Goal: Use online tool/utility: Utilize a website feature to perform a specific function

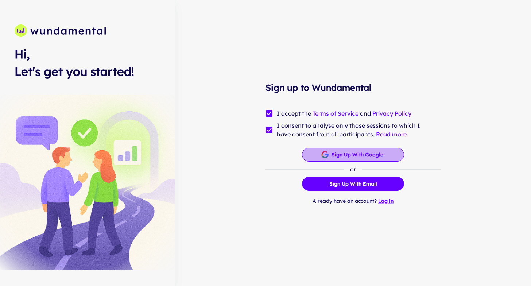
click at [354, 157] on button "Sign up with Google" at bounding box center [353, 155] width 102 height 14
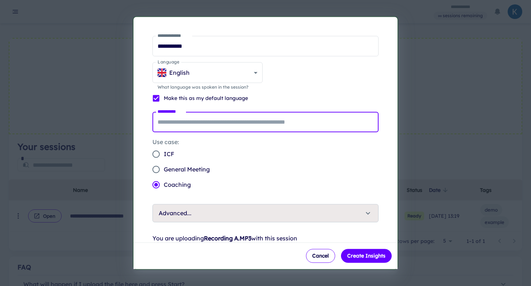
click at [195, 124] on input "**********" at bounding box center [265, 122] width 226 height 20
click at [177, 126] on input "**********" at bounding box center [265, 122] width 226 height 20
type input "**********"
click at [216, 215] on span "Advanced..." at bounding box center [261, 213] width 205 height 9
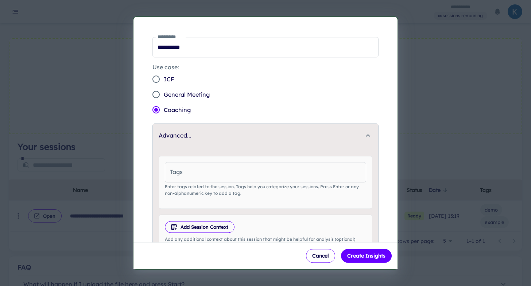
scroll to position [79, 0]
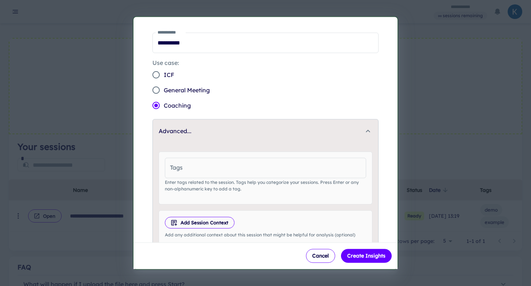
click at [365, 129] on icon "button" at bounding box center [368, 131] width 9 height 9
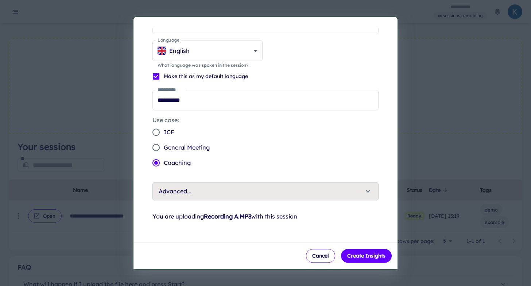
scroll to position [22, 0]
click at [364, 257] on button "Create Insights" at bounding box center [366, 256] width 51 height 14
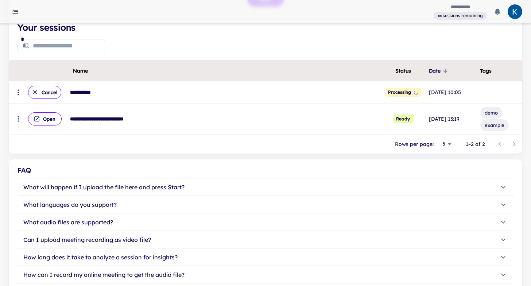
scroll to position [0, 0]
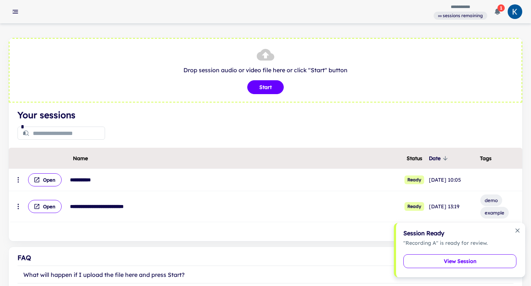
click at [465, 262] on button "View Session" at bounding box center [459, 261] width 113 height 14
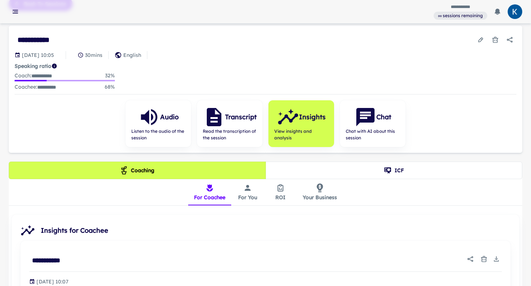
scroll to position [35, 0]
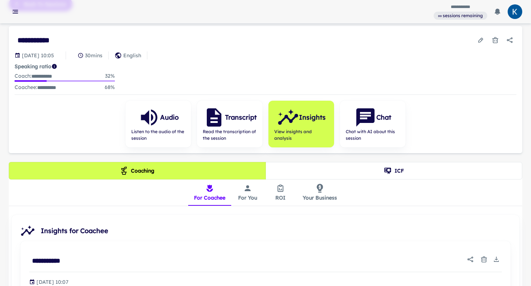
click at [389, 168] on icon "ICF" at bounding box center [387, 171] width 7 height 6
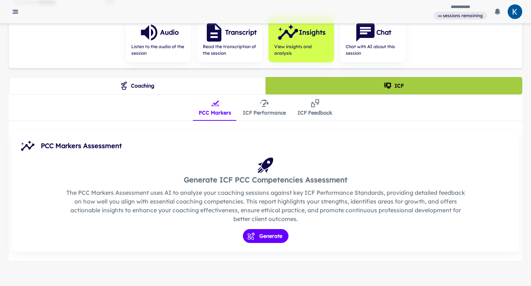
scroll to position [123, 0]
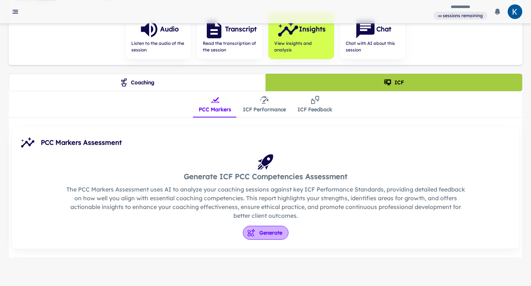
click at [267, 233] on button "Generate" at bounding box center [266, 233] width 46 height 14
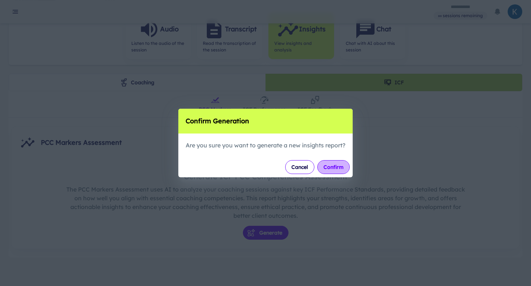
click at [329, 170] on button "Confirm" at bounding box center [333, 167] width 32 height 14
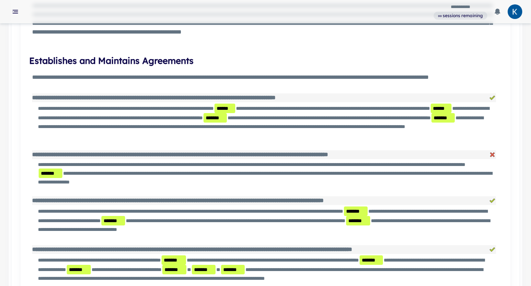
scroll to position [524, 0]
